Goal: Task Accomplishment & Management: Use online tool/utility

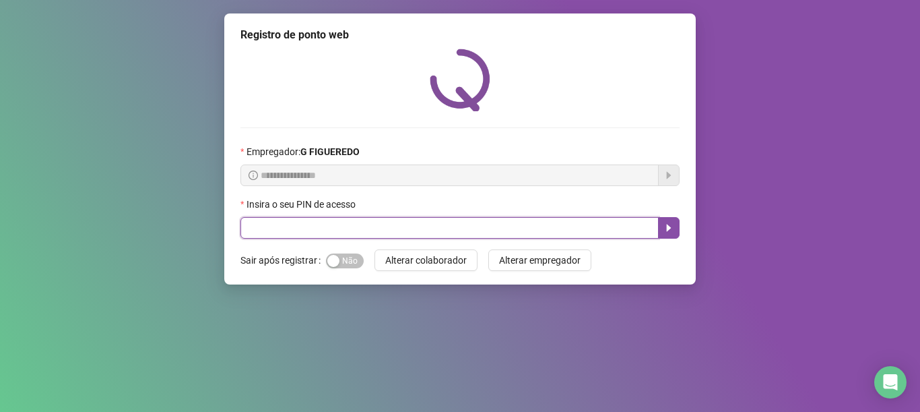
click at [602, 223] on input "text" at bounding box center [450, 228] width 418 height 22
type input "*****"
click at [671, 220] on button "button" at bounding box center [669, 228] width 22 height 22
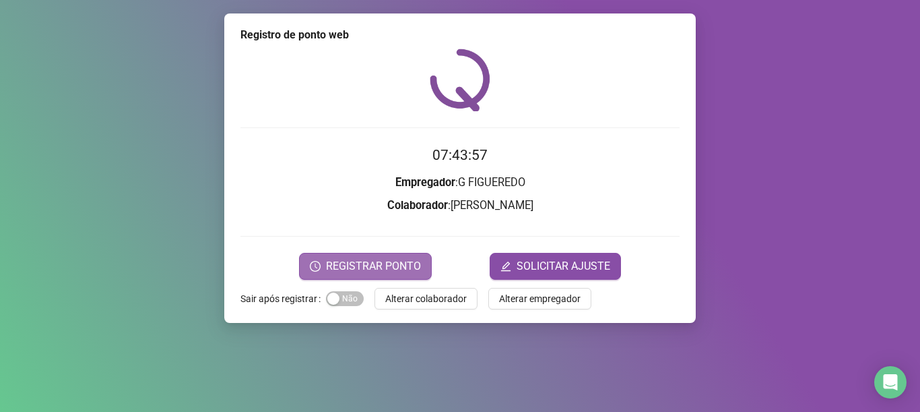
click at [317, 259] on button "REGISTRAR PONTO" at bounding box center [365, 266] width 133 height 27
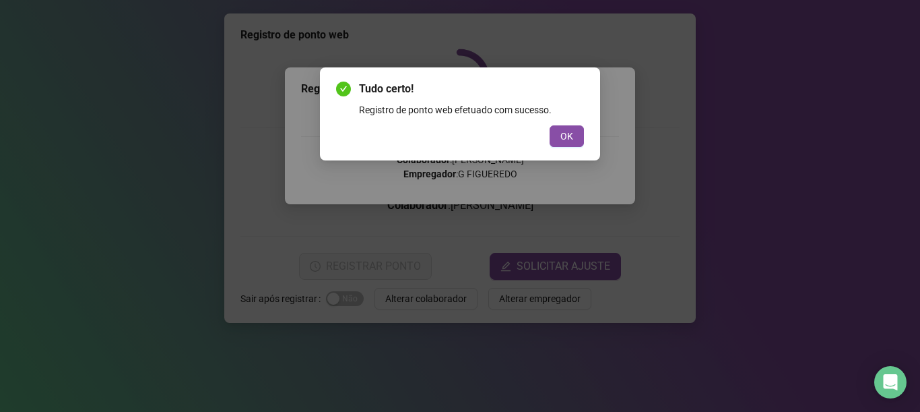
drag, startPoint x: 558, startPoint y: 129, endPoint x: 497, endPoint y: 198, distance: 92.6
click at [559, 128] on button "OK" at bounding box center [567, 136] width 34 height 22
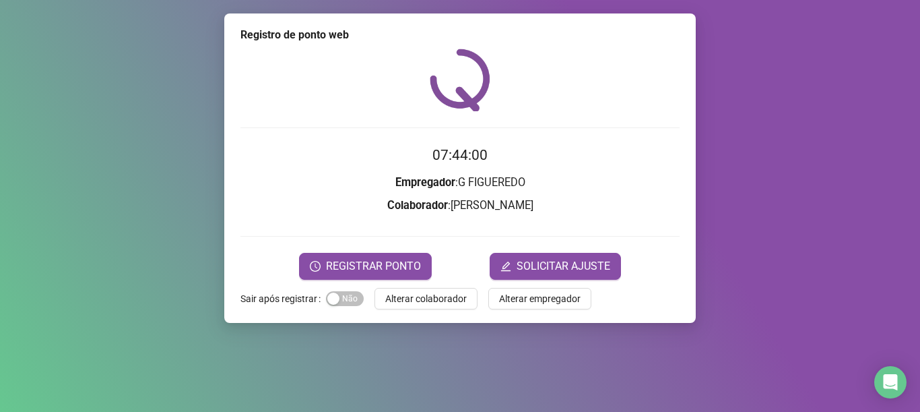
click at [422, 288] on button "Alterar colaborador" at bounding box center [426, 299] width 103 height 22
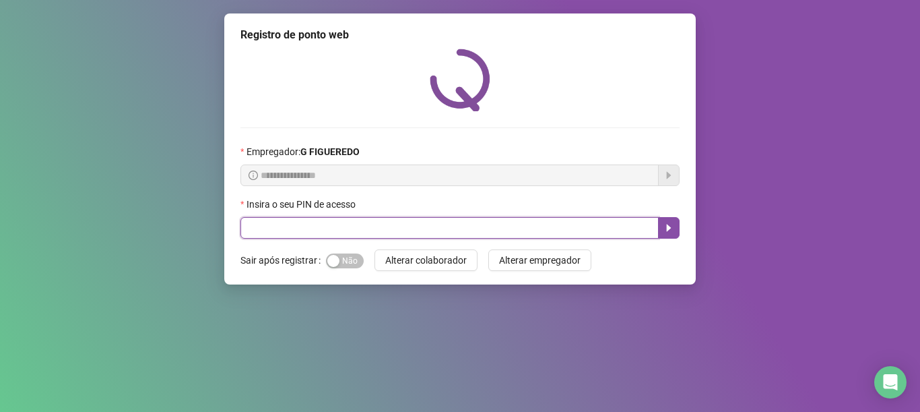
click at [456, 228] on input "text" at bounding box center [450, 228] width 418 height 22
type input "*****"
click at [672, 225] on icon "caret-right" at bounding box center [669, 227] width 11 height 11
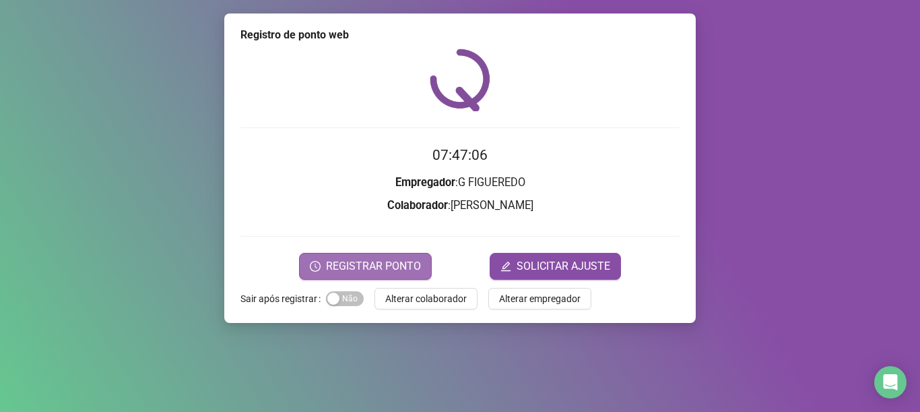
click at [334, 263] on span "REGISTRAR PONTO" at bounding box center [373, 266] width 95 height 16
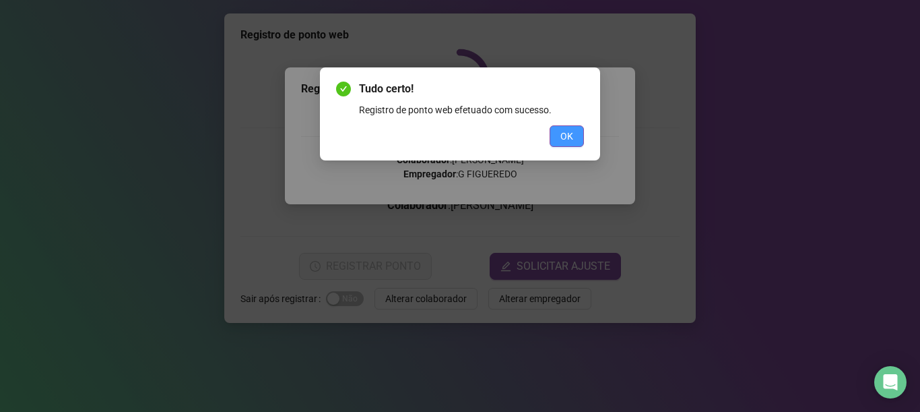
click at [569, 135] on span "OK" at bounding box center [567, 136] width 13 height 15
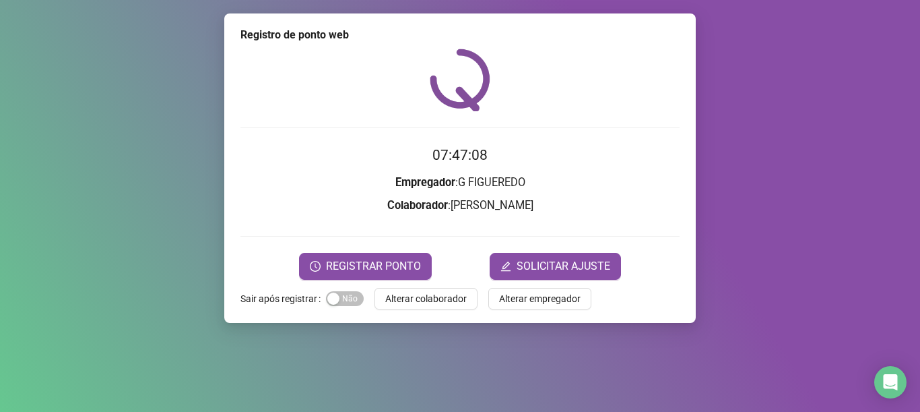
click at [414, 299] on span "Alterar colaborador" at bounding box center [426, 298] width 82 height 15
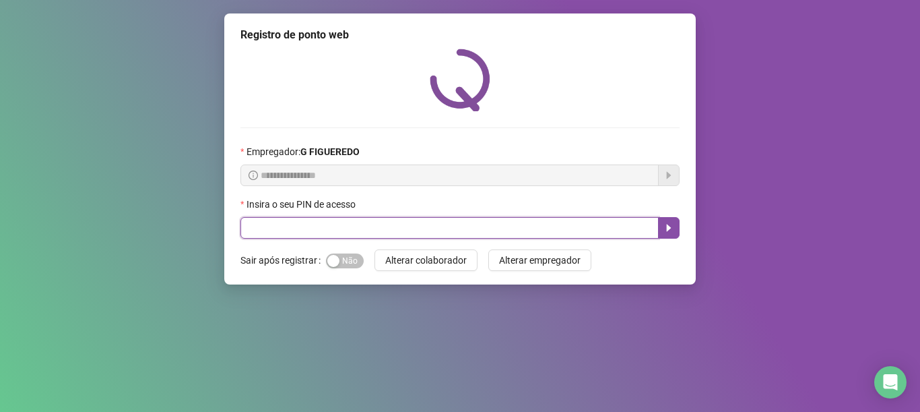
click at [273, 227] on input "text" at bounding box center [450, 228] width 418 height 22
type input "*****"
click at [667, 233] on icon "caret-right" at bounding box center [669, 227] width 11 height 11
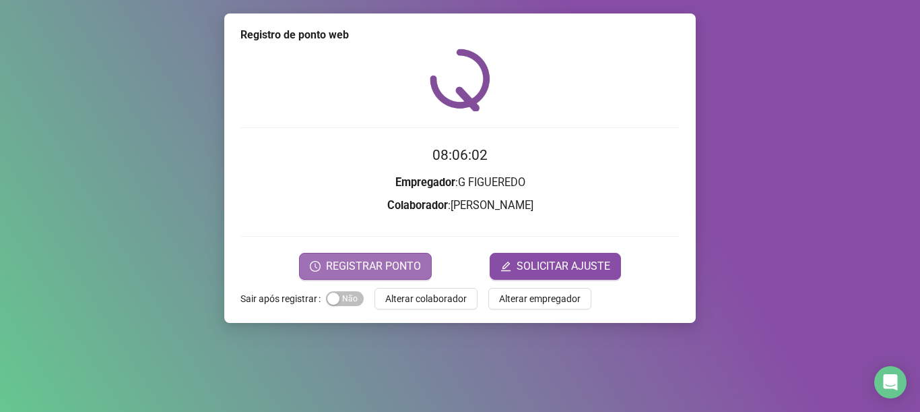
click at [337, 264] on span "REGISTRAR PONTO" at bounding box center [373, 266] width 95 height 16
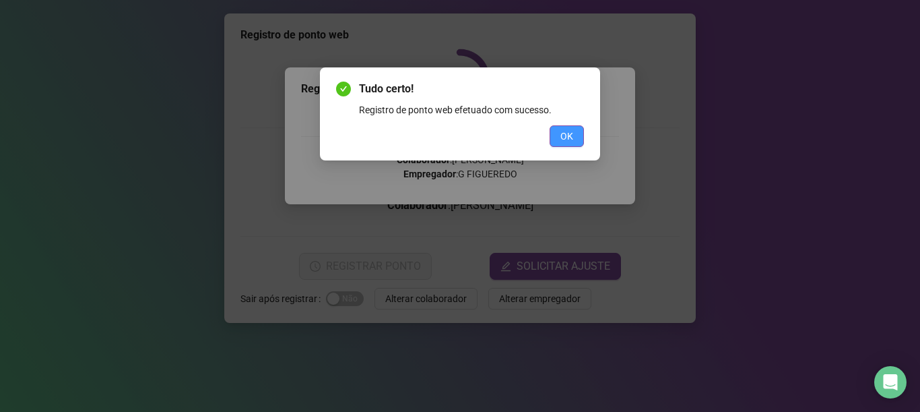
click at [556, 131] on button "OK" at bounding box center [567, 136] width 34 height 22
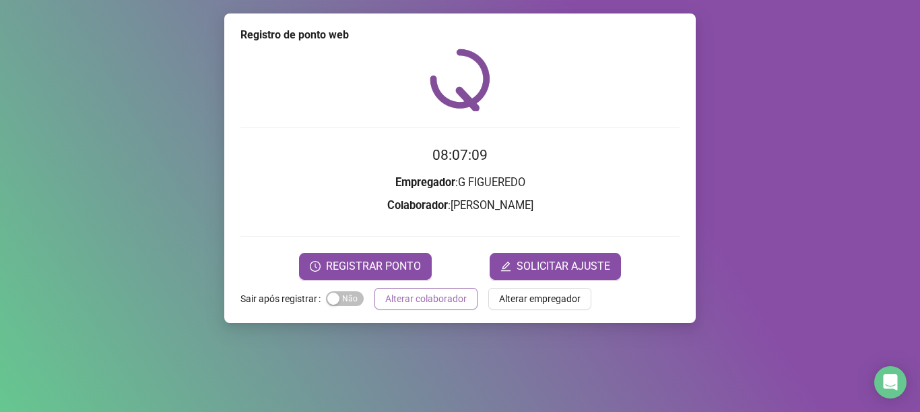
click at [389, 300] on span "Alterar colaborador" at bounding box center [426, 298] width 82 height 15
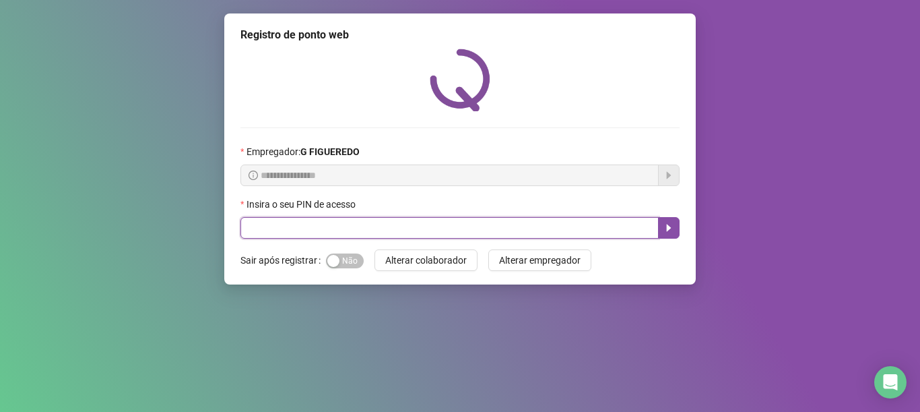
click at [269, 235] on input "text" at bounding box center [450, 228] width 418 height 22
type input "*****"
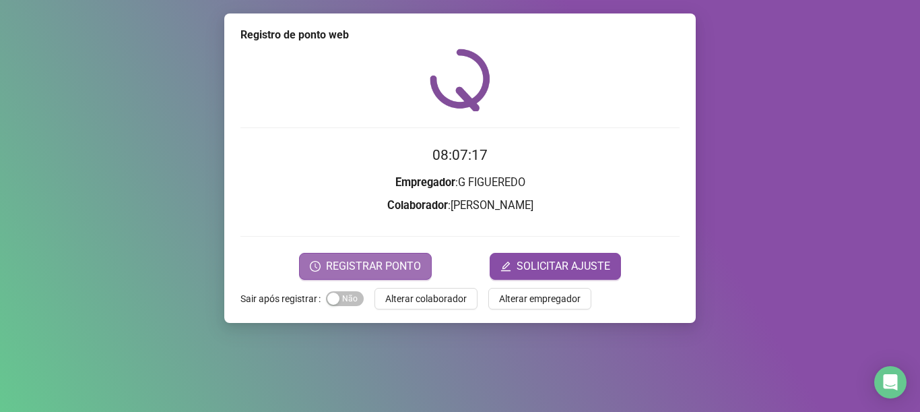
click at [371, 269] on span "REGISTRAR PONTO" at bounding box center [373, 266] width 95 height 16
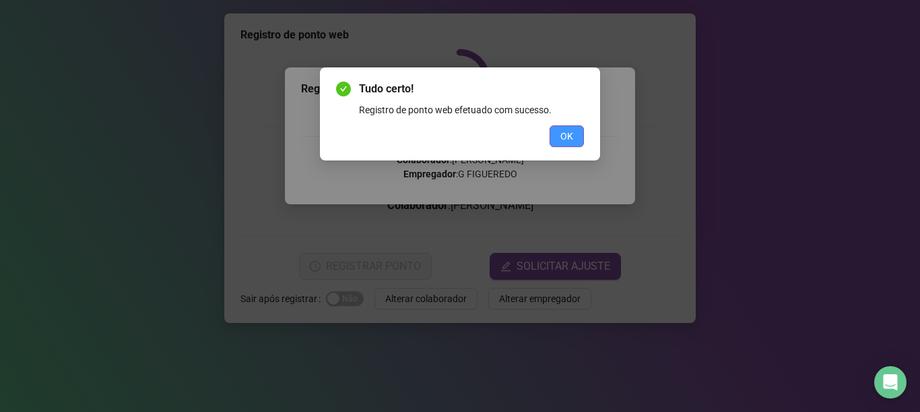
click at [559, 134] on button "OK" at bounding box center [567, 136] width 34 height 22
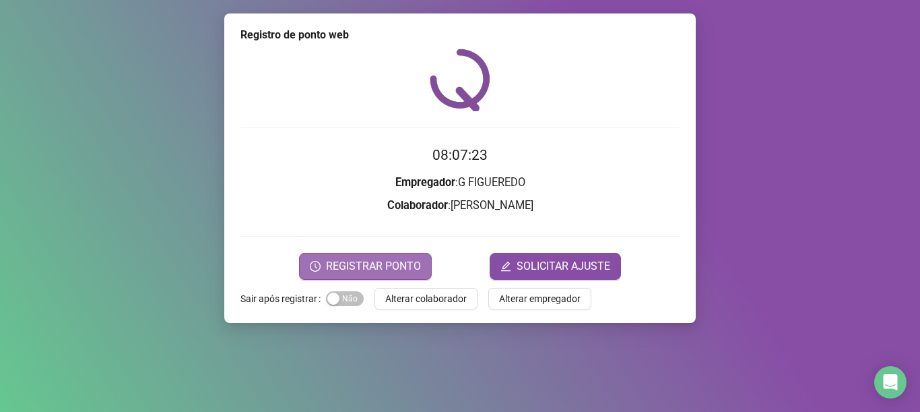
click at [389, 265] on span "REGISTRAR PONTO" at bounding box center [373, 266] width 95 height 16
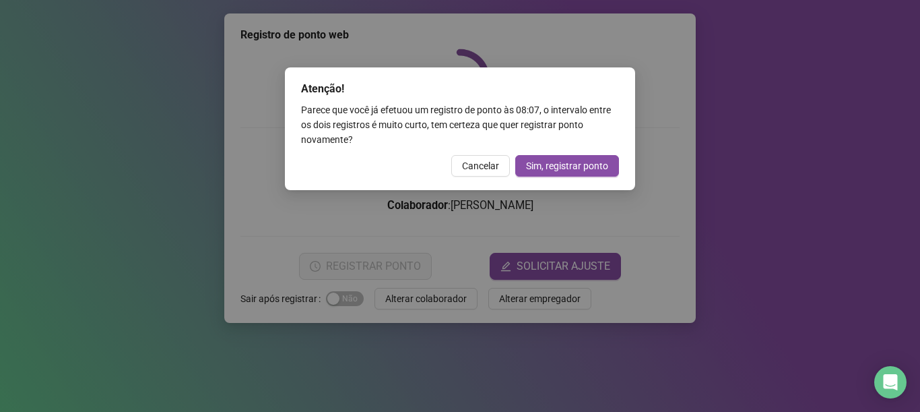
click at [439, 298] on div "Atenção! Parece que você já efetuou um registro de ponto às 08:07 , o intervalo…" at bounding box center [460, 206] width 920 height 412
